Goal: Task Accomplishment & Management: Use online tool/utility

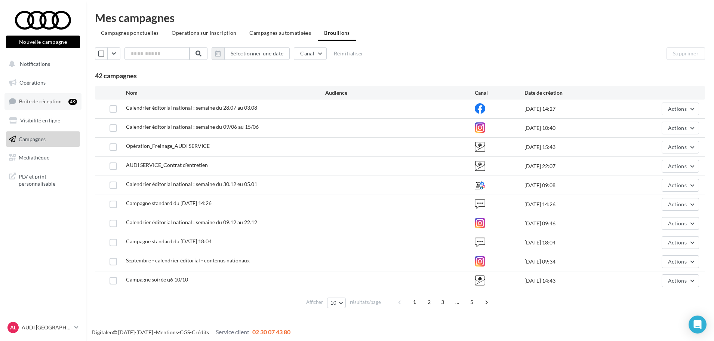
click at [67, 96] on link "Boîte de réception 49" at bounding box center [42, 101] width 77 height 16
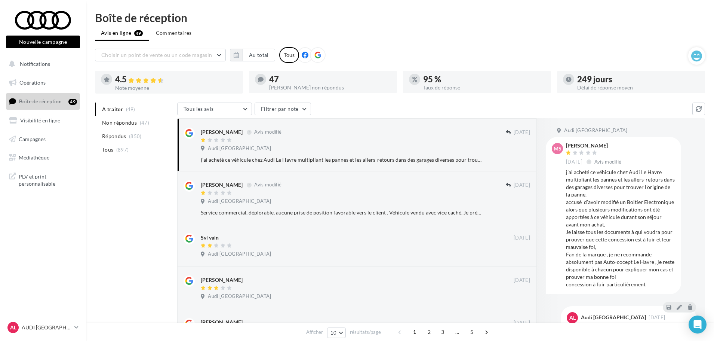
click at [74, 318] on nav "Nouvelle campagne Nouvelle campagne Notifications Opérations Boîte de réception…" at bounding box center [43, 170] width 86 height 341
click at [67, 328] on p "AUDI [GEOGRAPHIC_DATA]" at bounding box center [47, 327] width 50 height 7
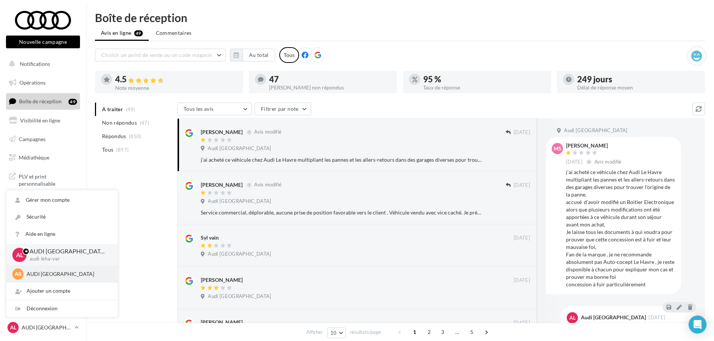
click at [45, 268] on div "AR AUDI ROUEN audi-roue-ver" at bounding box center [61, 273] width 99 height 11
